Goal: Book appointment/travel/reservation

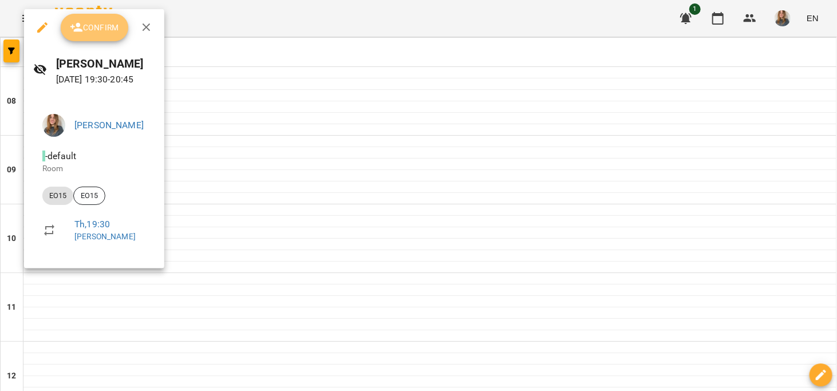
click at [114, 31] on span "Confirm" at bounding box center [94, 28] width 49 height 14
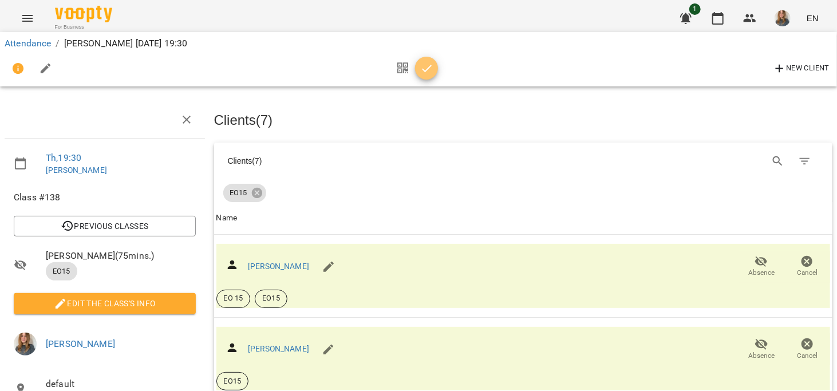
click at [429, 70] on icon "button" at bounding box center [427, 69] width 14 height 14
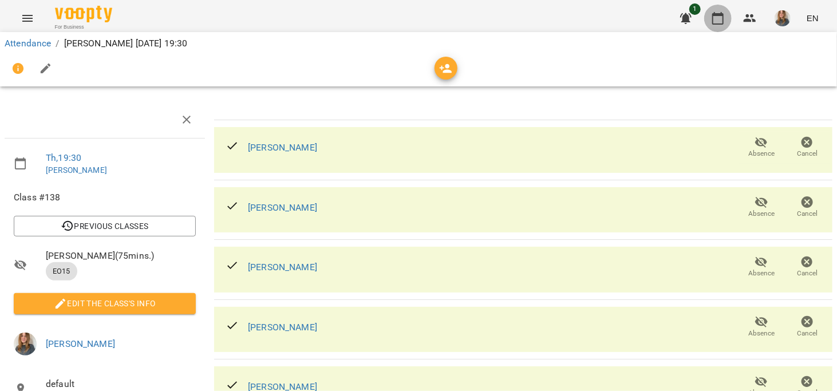
click at [715, 13] on icon "button" at bounding box center [717, 18] width 11 height 13
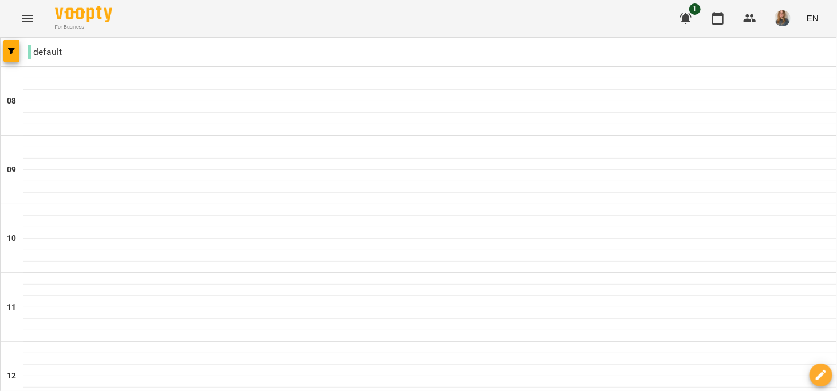
scroll to position [789, 0]
